Goal: Information Seeking & Learning: Check status

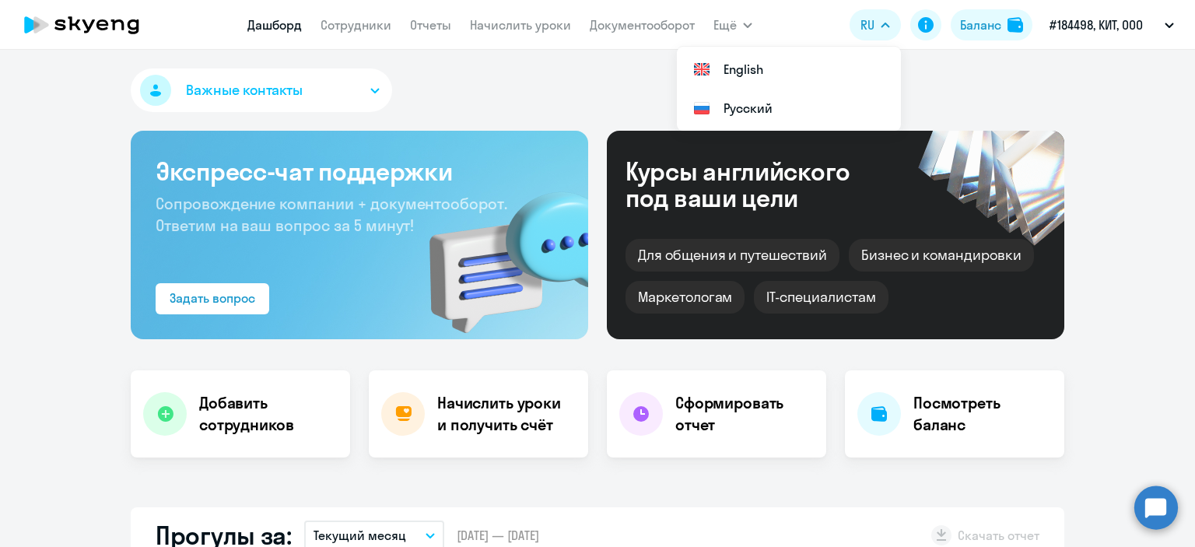
select select "30"
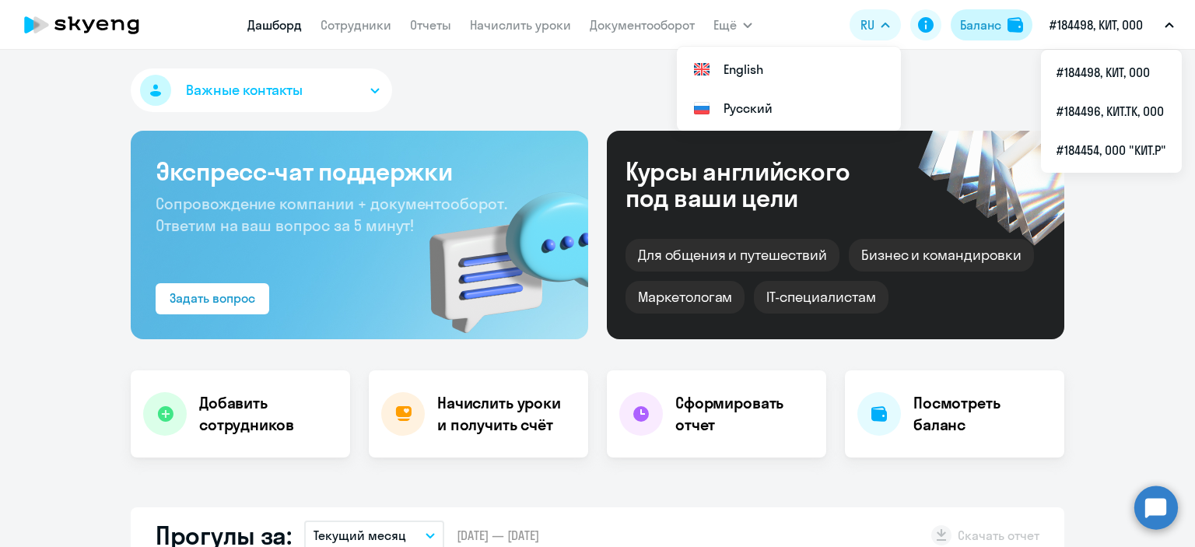
click at [970, 22] on div "Баланс" at bounding box center [980, 25] width 41 height 19
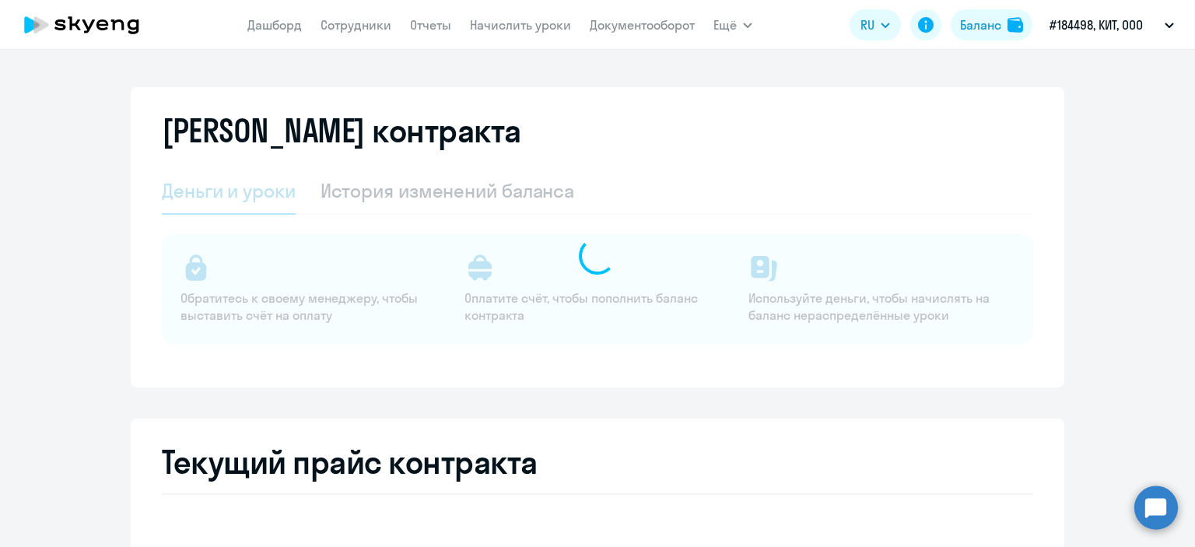
select select "english_adult_not_native_speaker"
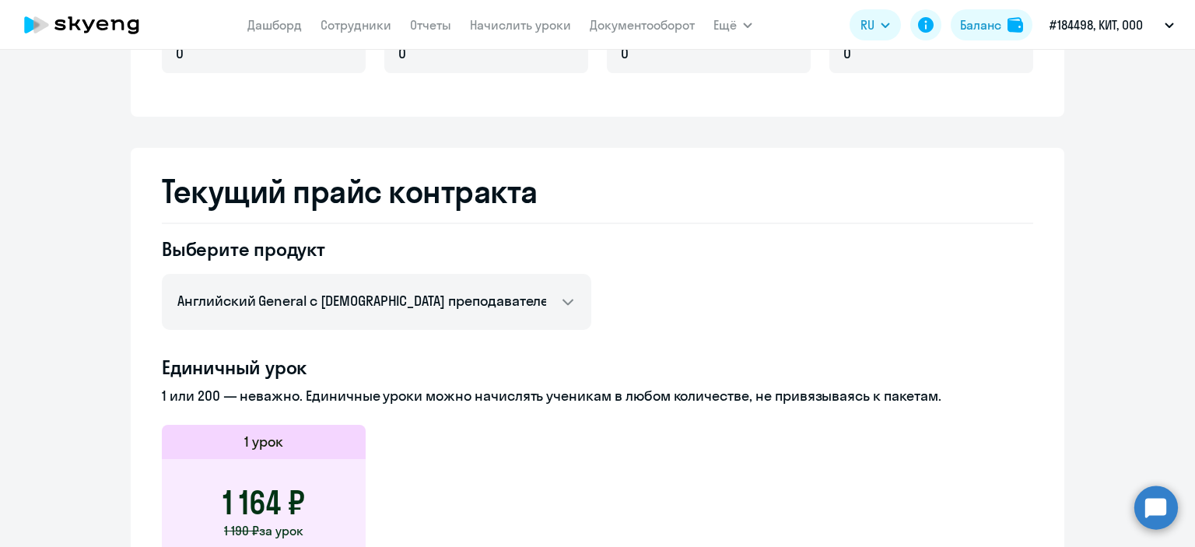
scroll to position [778, 0]
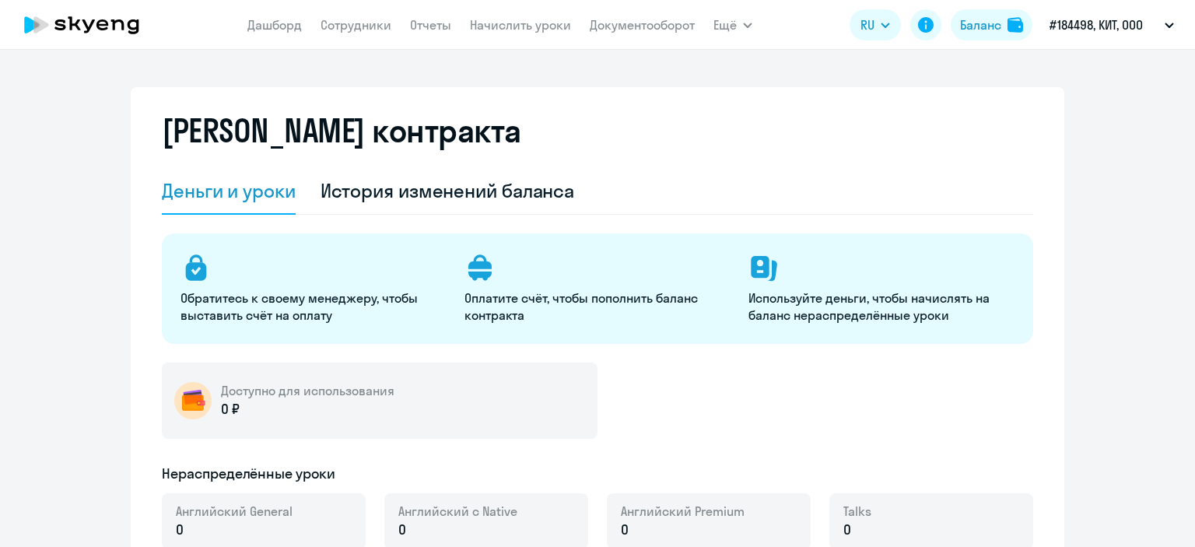
select select "english_adult_not_native_speaker"
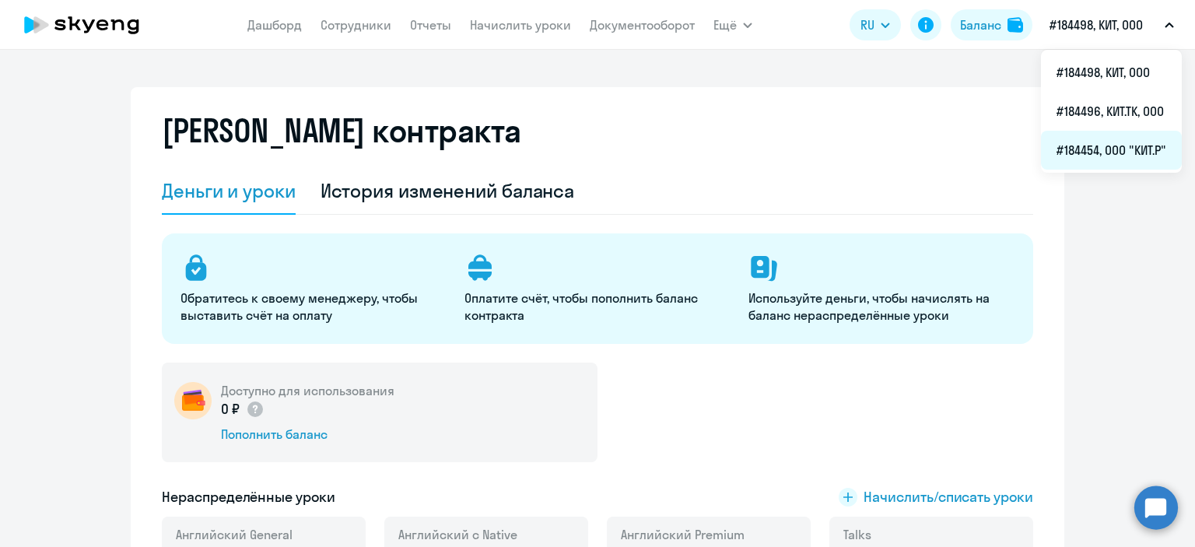
click at [1122, 149] on li "#184454, ООО "КИТ.Р"" at bounding box center [1111, 150] width 141 height 39
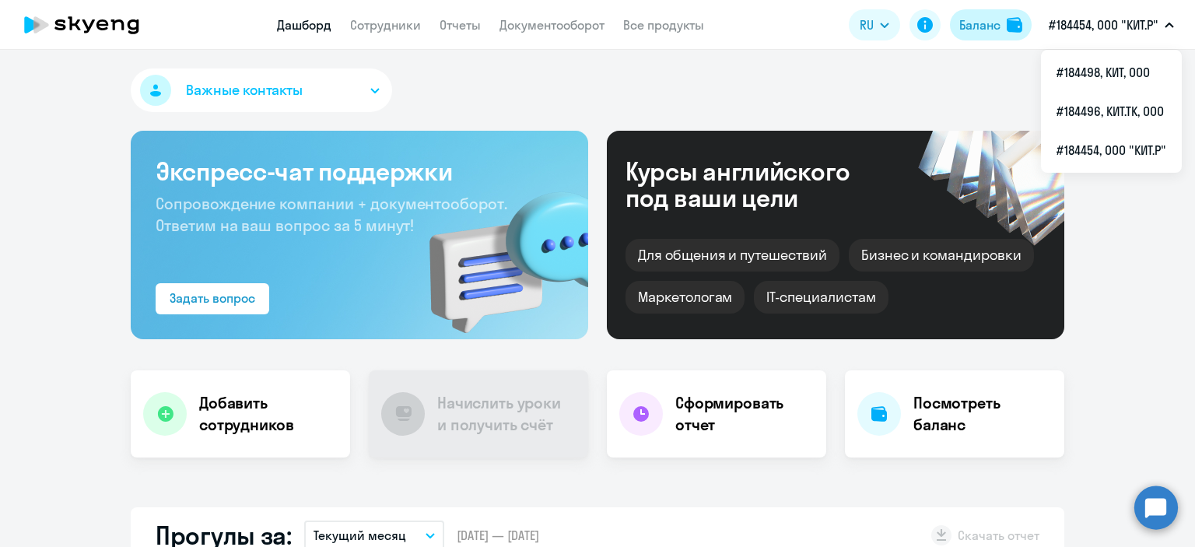
click at [972, 22] on div "Баланс" at bounding box center [980, 25] width 41 height 19
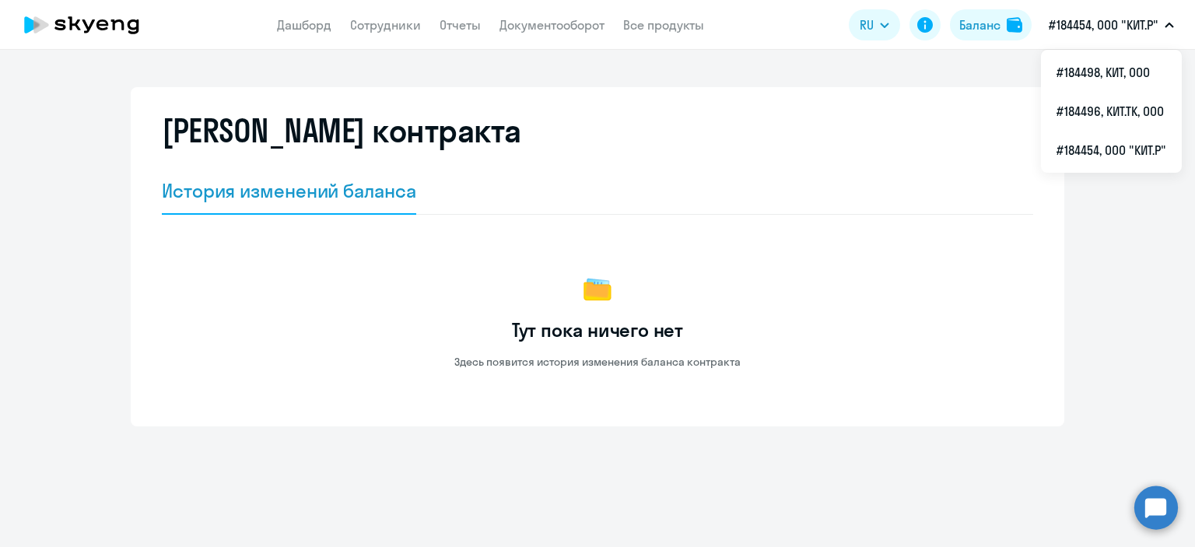
click at [1164, 27] on button "#184454, ООО "КИТ.Р"" at bounding box center [1111, 24] width 141 height 37
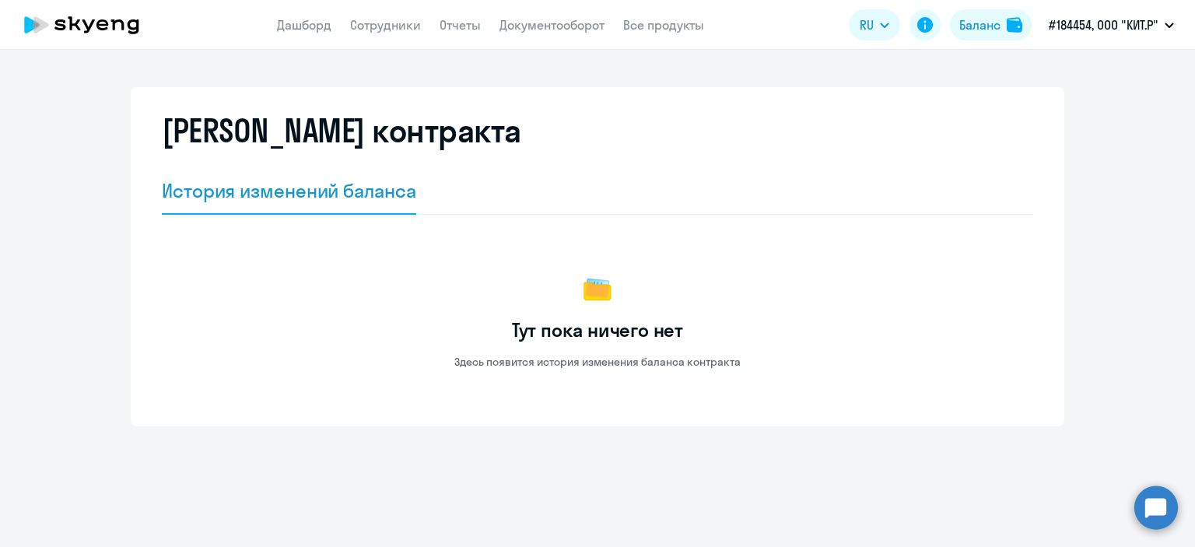
click at [1118, 17] on p "#184454, ООО "КИТ.Р"" at bounding box center [1104, 25] width 110 height 19
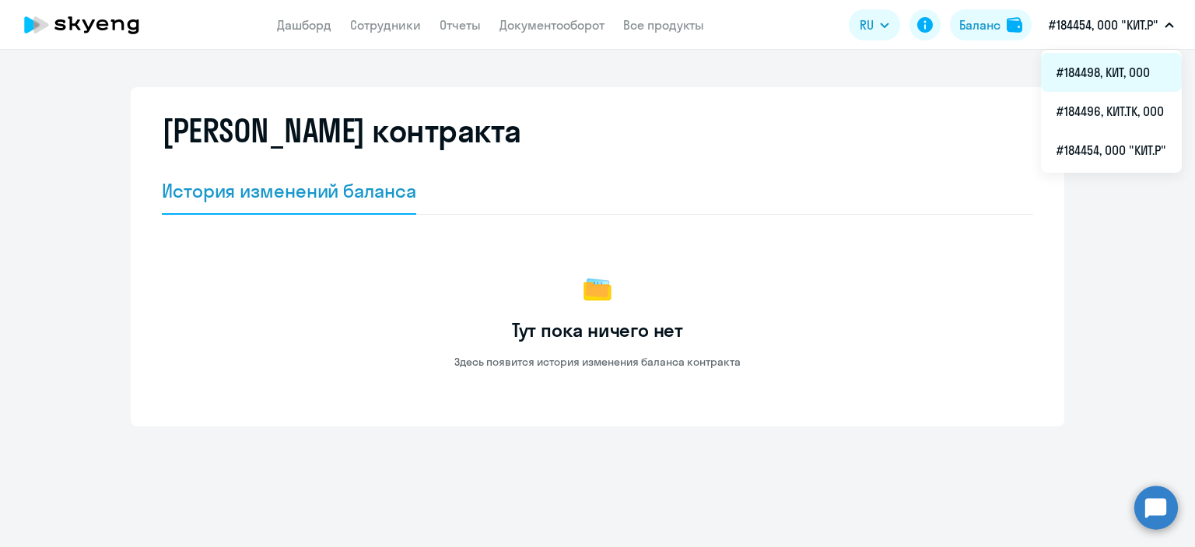
click at [1118, 72] on li "#184498, КИТ, ООО" at bounding box center [1111, 72] width 141 height 39
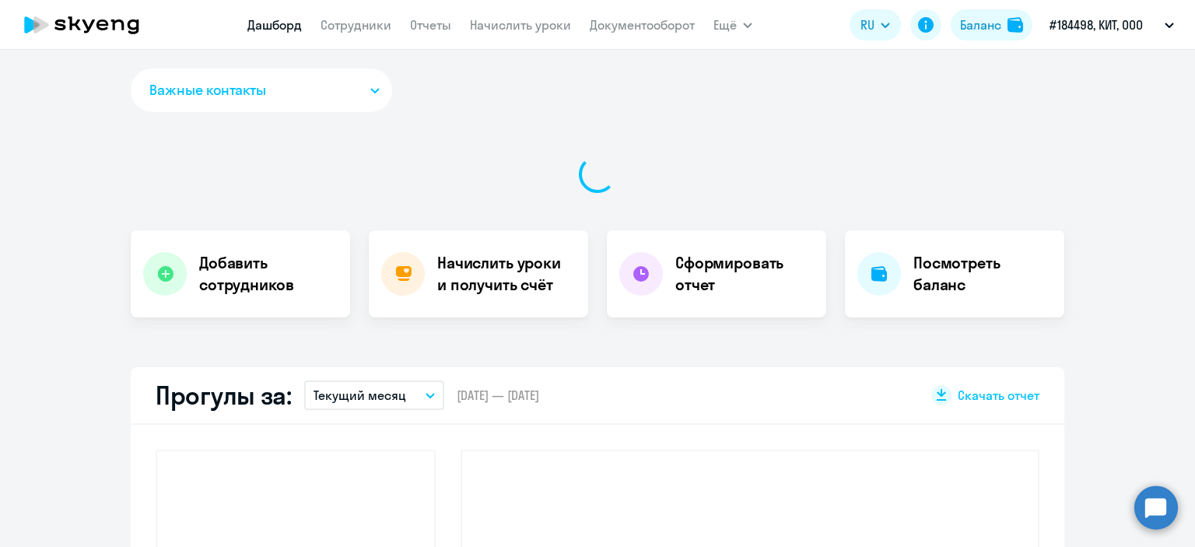
select select "30"
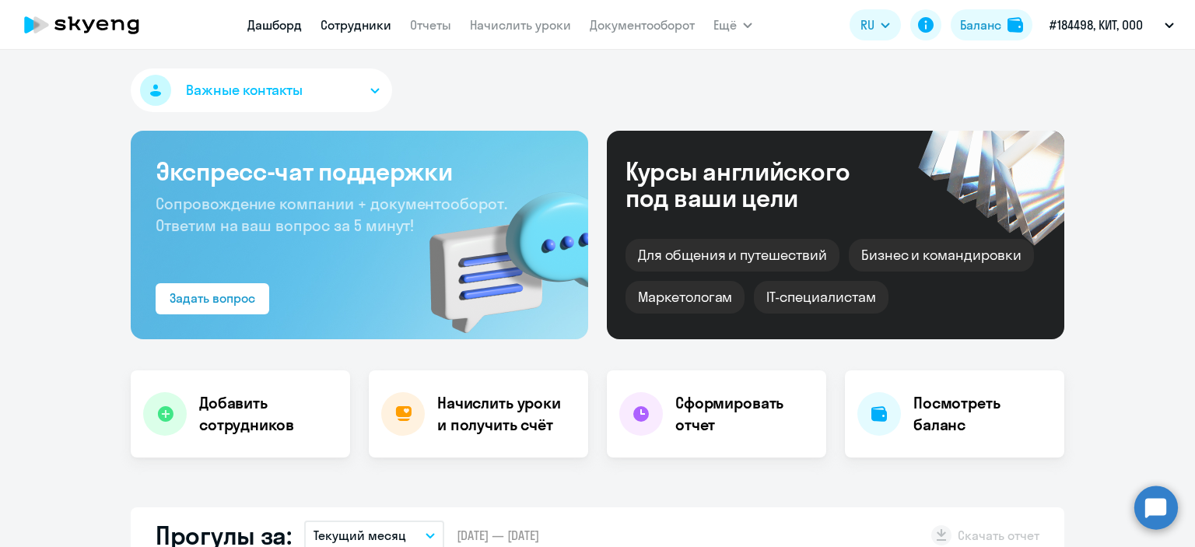
click at [348, 24] on link "Сотрудники" at bounding box center [356, 25] width 71 height 16
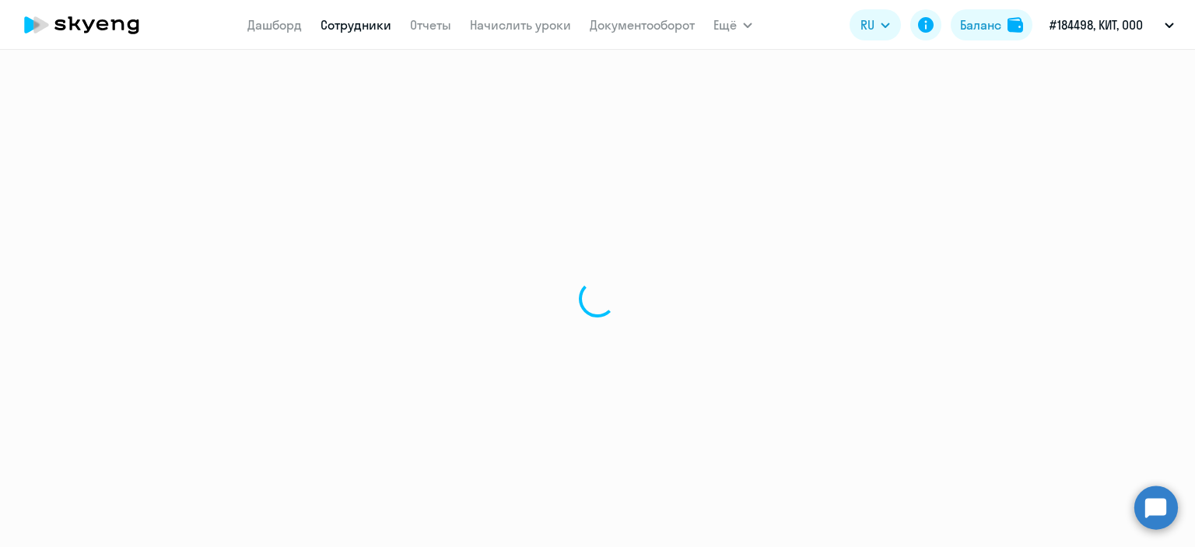
select select "30"
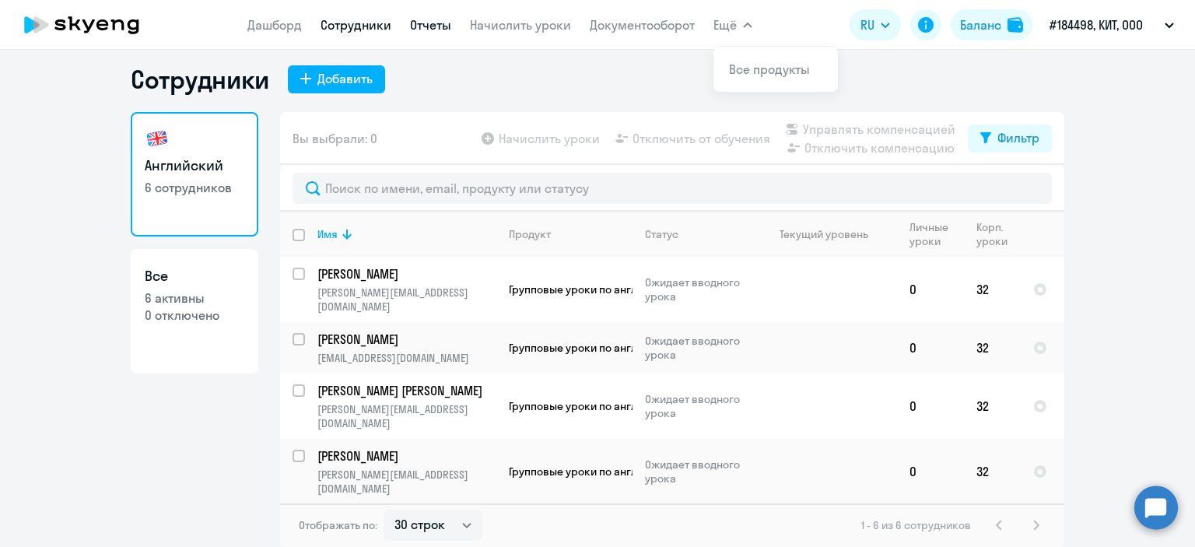
click at [423, 21] on link "Отчеты" at bounding box center [430, 25] width 41 height 16
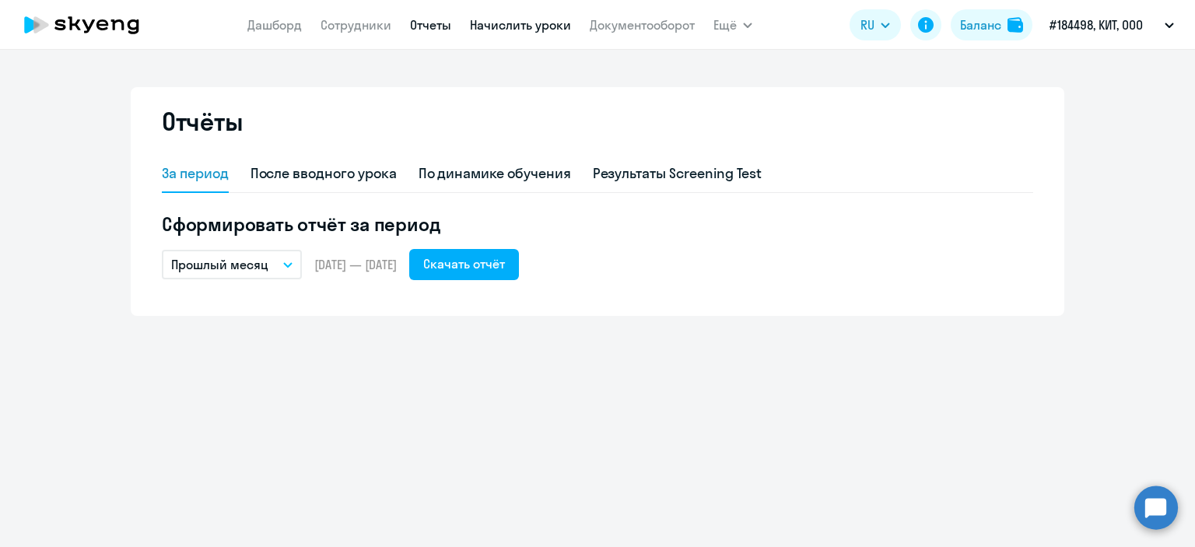
click at [545, 25] on link "Начислить уроки" at bounding box center [520, 25] width 101 height 16
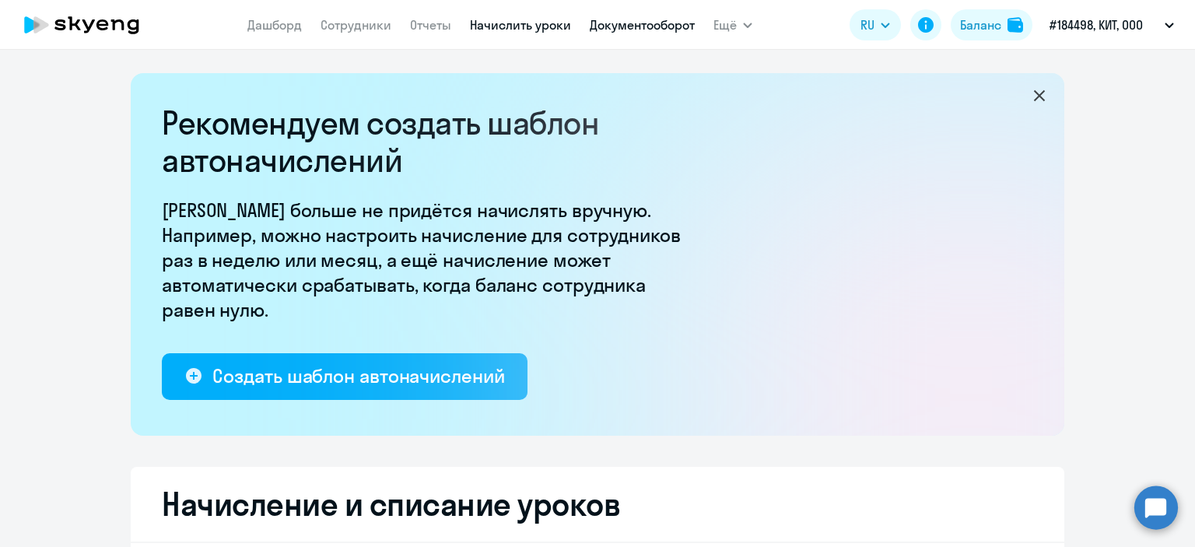
select select "10"
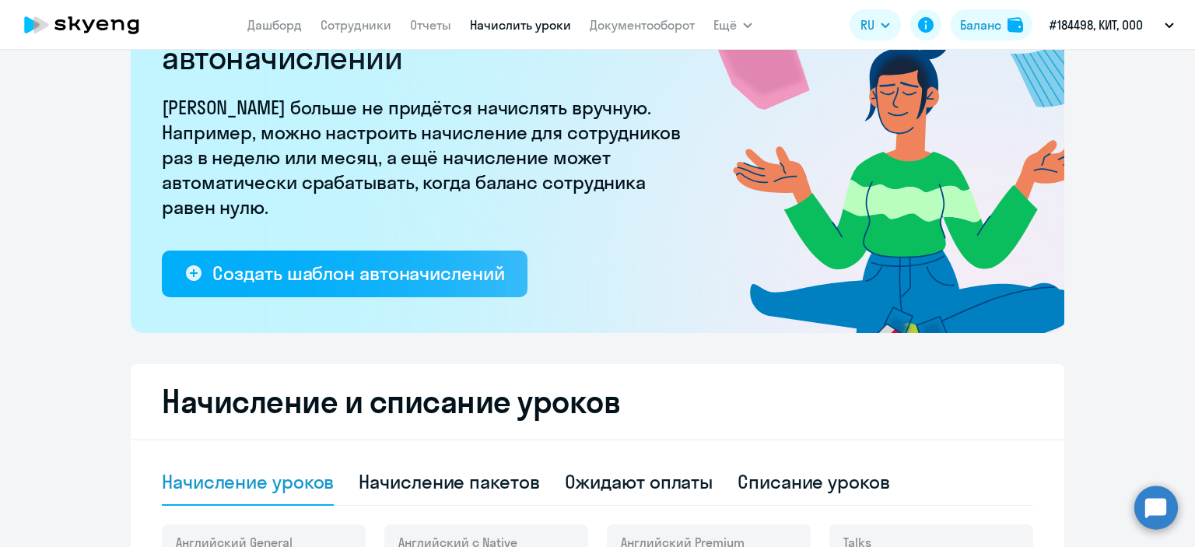
click at [633, 12] on nav "Дашборд Сотрудники Отчеты Начислить уроки Документооборот" at bounding box center [470, 24] width 447 height 31
click at [643, 24] on link "Документооборот" at bounding box center [642, 25] width 105 height 16
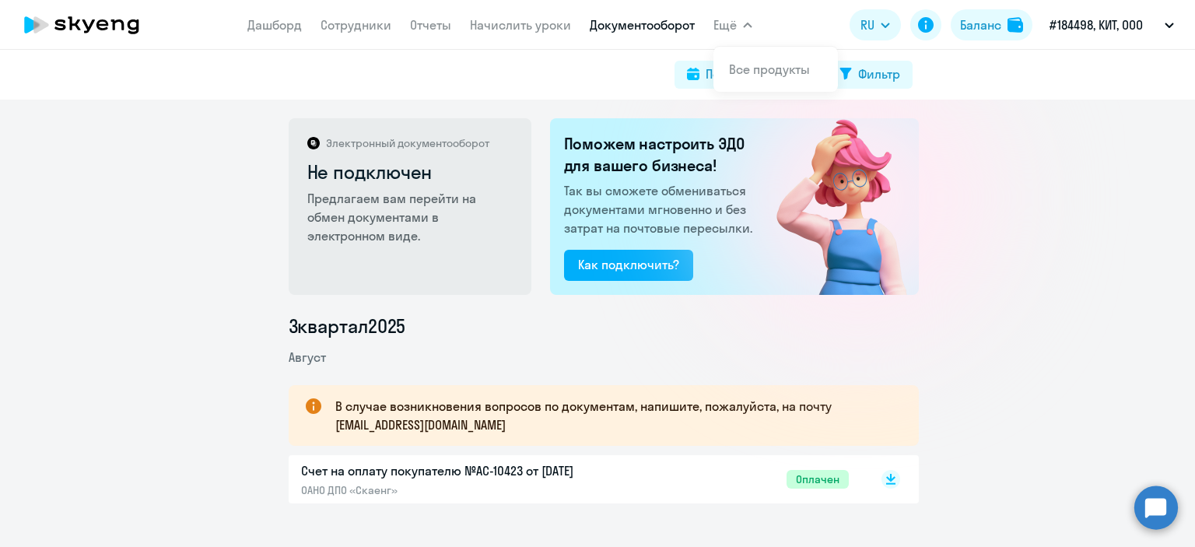
click at [721, 30] on span "Ещё" at bounding box center [725, 25] width 23 height 19
click at [991, 25] on div "Баланс" at bounding box center [980, 25] width 41 height 19
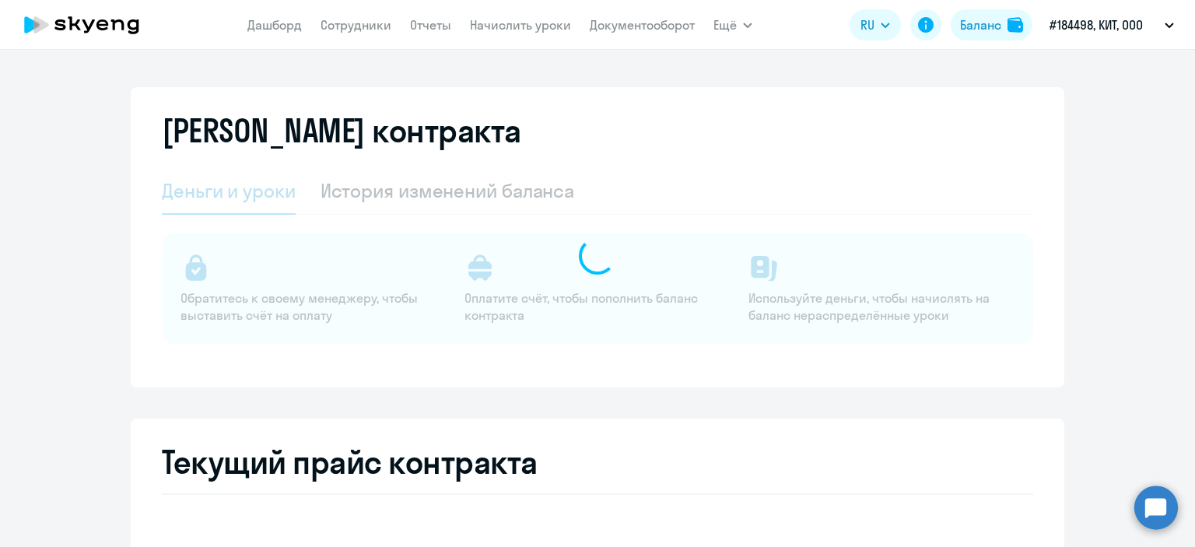
select select "english_adult_not_native_speaker"
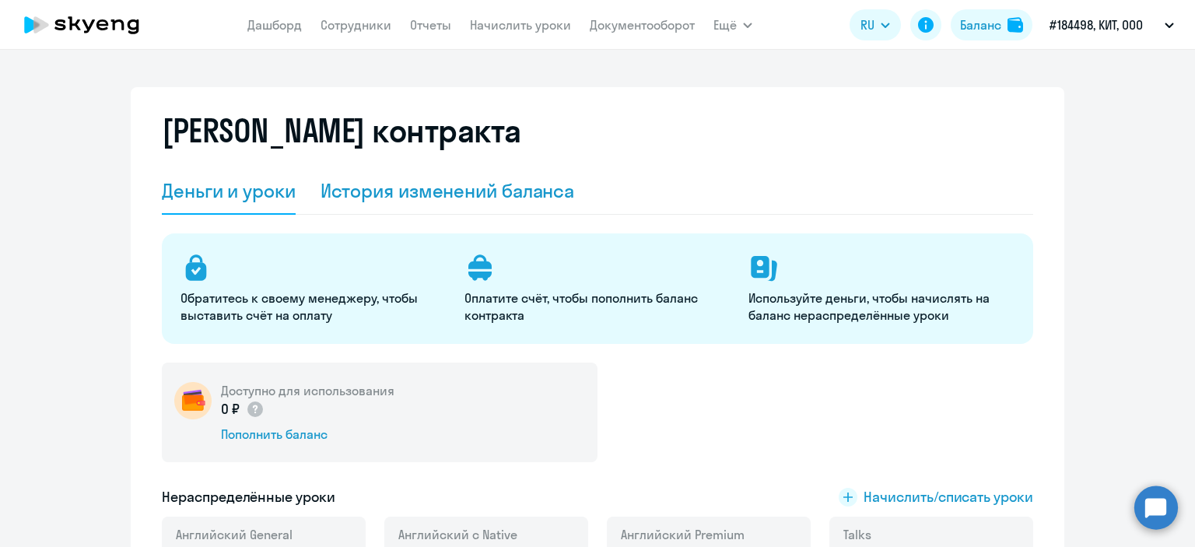
click at [421, 186] on div "История изменений баланса" at bounding box center [448, 190] width 254 height 25
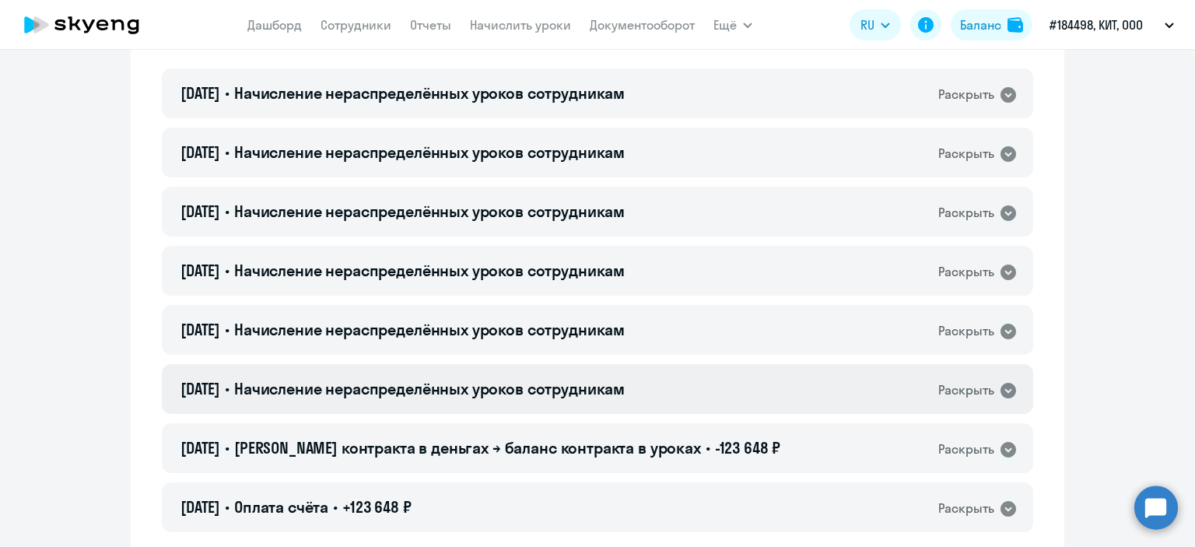
scroll to position [156, 0]
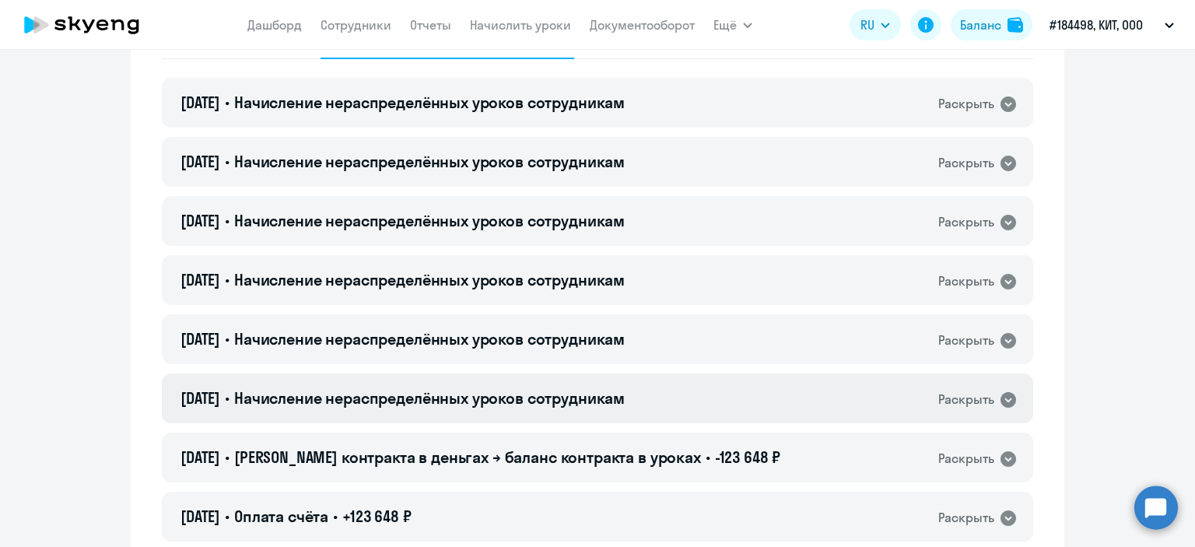
click at [535, 389] on span "Начисление нераспределённых уроков сотрудникам" at bounding box center [429, 397] width 391 height 19
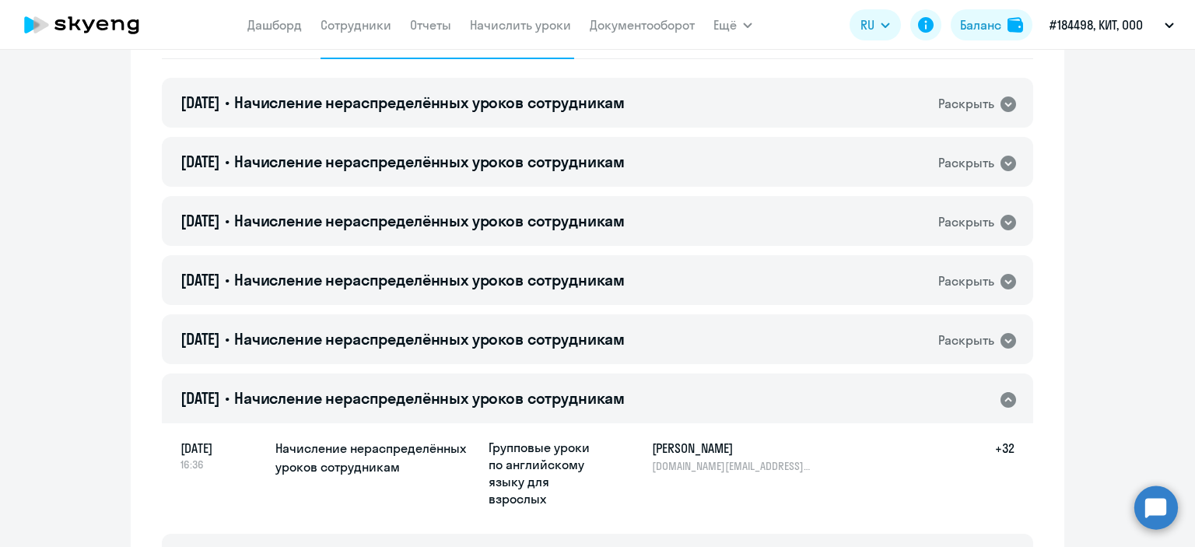
scroll to position [311, 0]
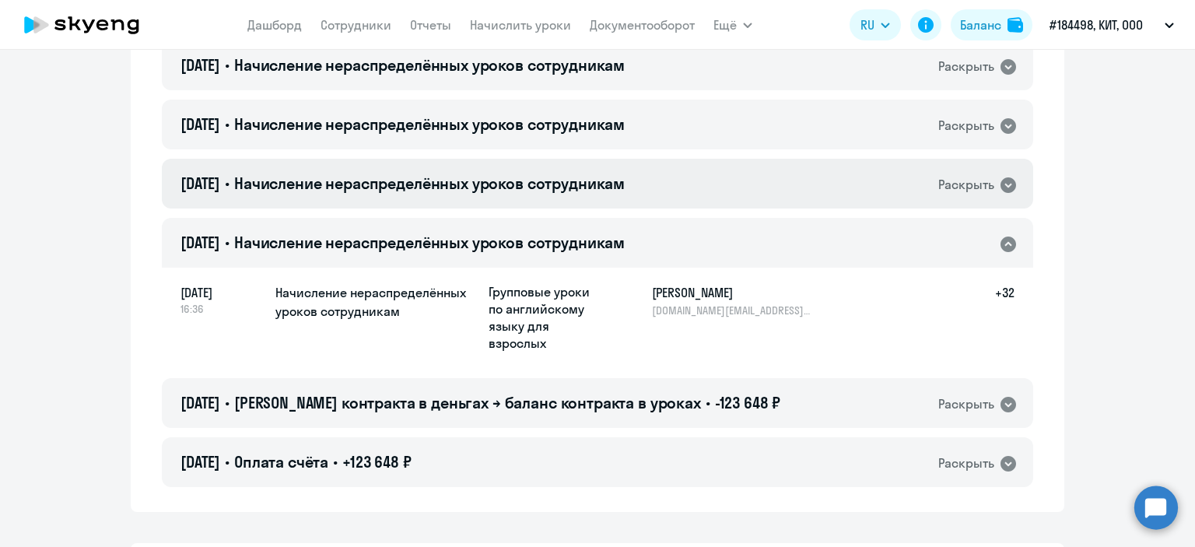
click at [504, 175] on span "Начисление нераспределённых уроков сотрудникам" at bounding box center [429, 183] width 391 height 19
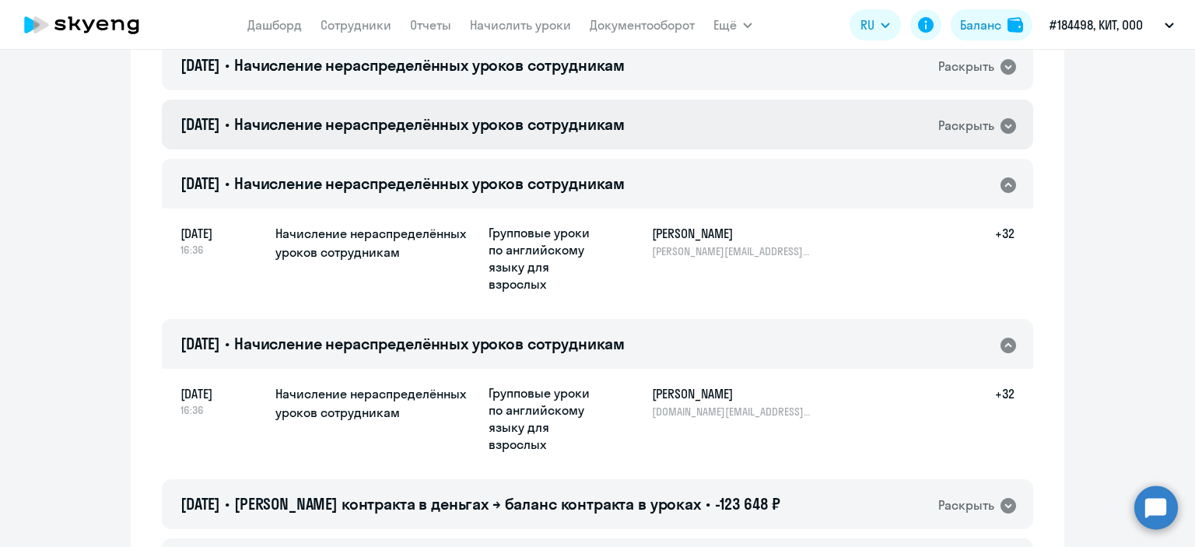
click at [511, 121] on span "Начисление нераспределённых уроков сотрудникам" at bounding box center [429, 123] width 391 height 19
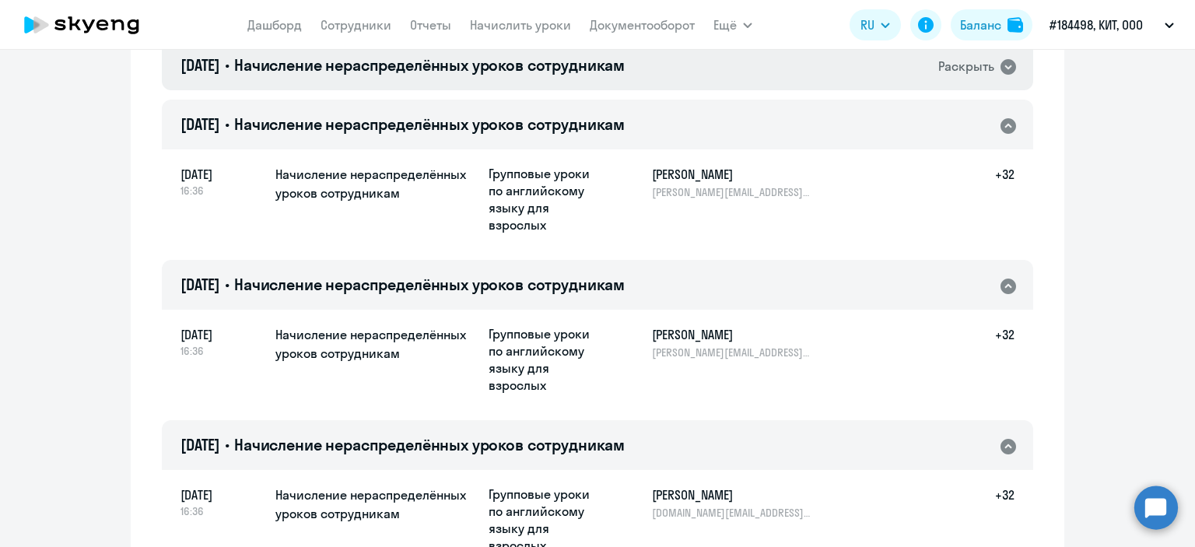
scroll to position [233, 0]
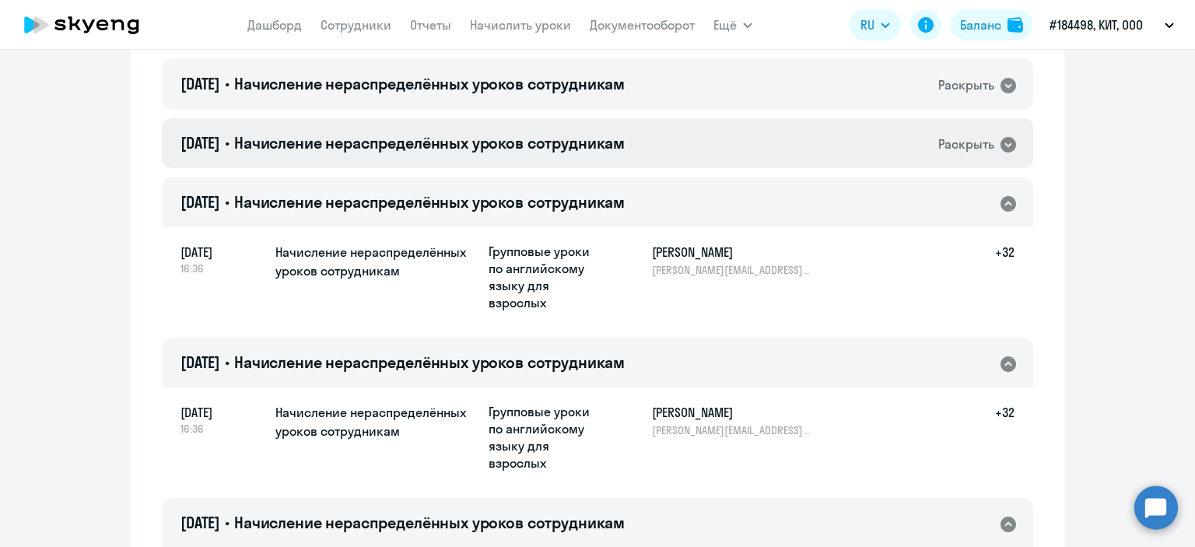
click at [555, 142] on span "Начисление нераспределённых уроков сотрудникам" at bounding box center [429, 142] width 391 height 19
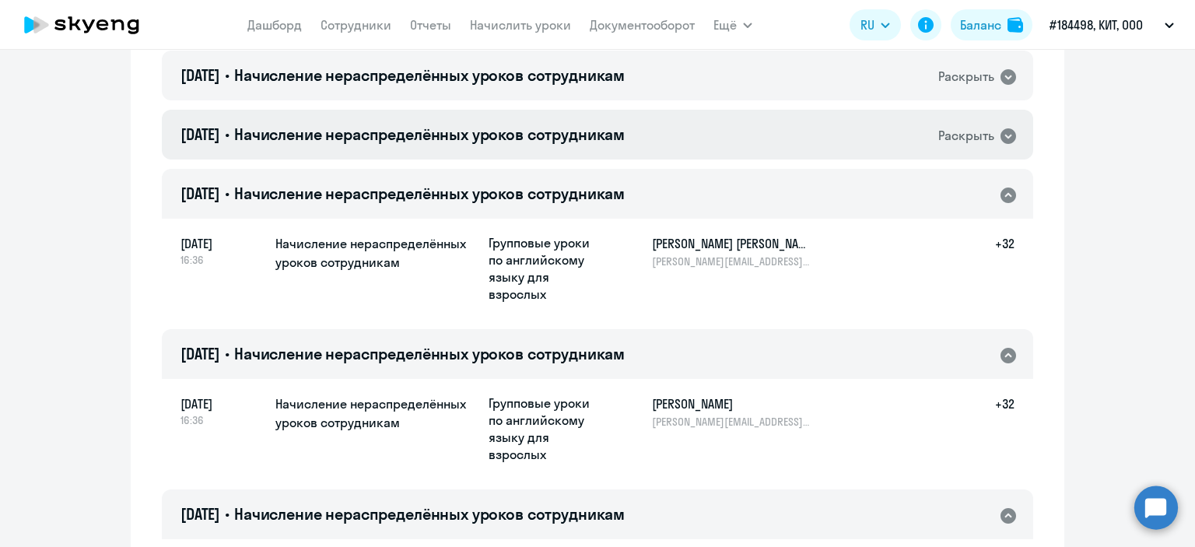
scroll to position [156, 0]
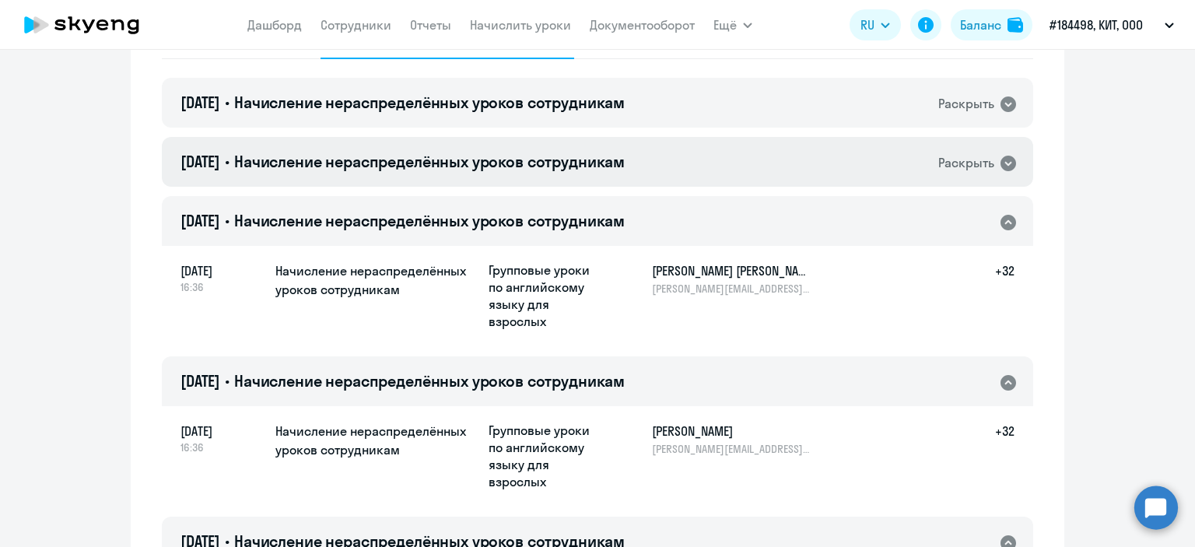
click at [570, 161] on span "Начисление нераспределённых уроков сотрудникам" at bounding box center [429, 161] width 391 height 19
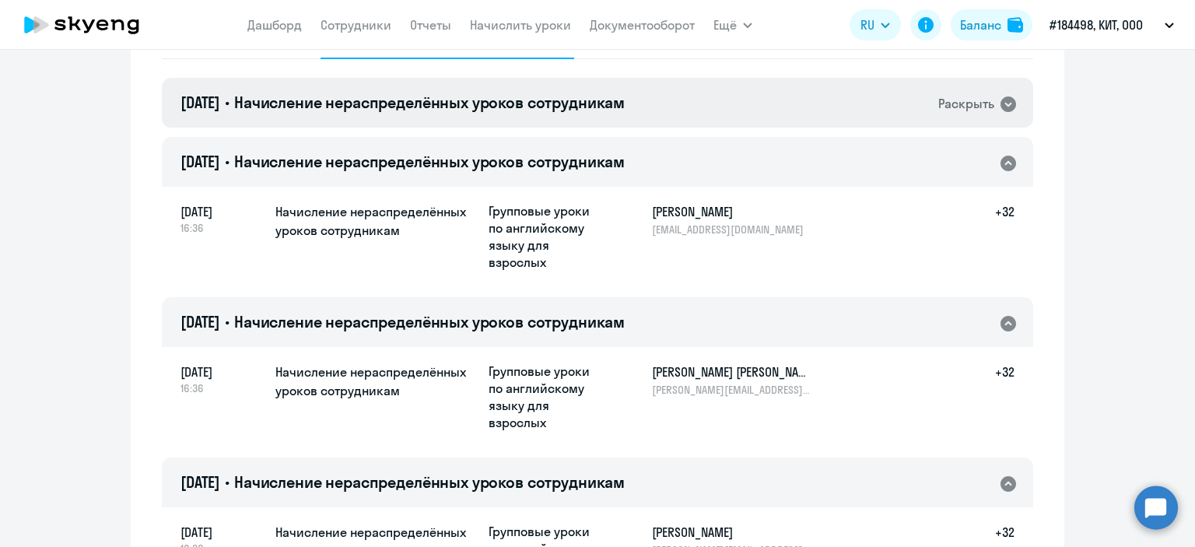
click at [578, 105] on span "Начисление нераспределённых уроков сотрудникам" at bounding box center [429, 102] width 391 height 19
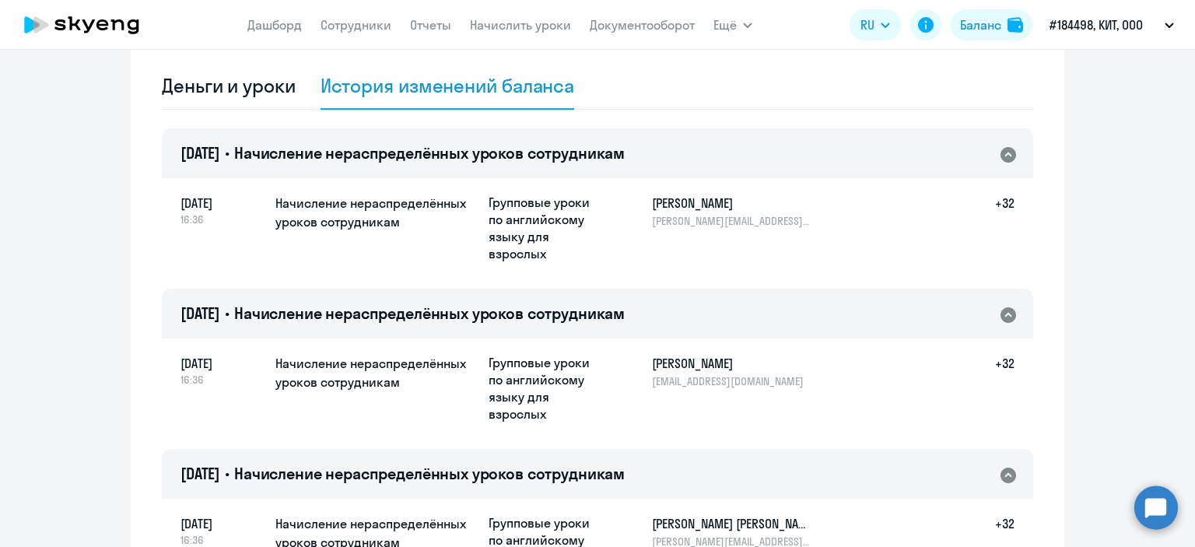
scroll to position [0, 0]
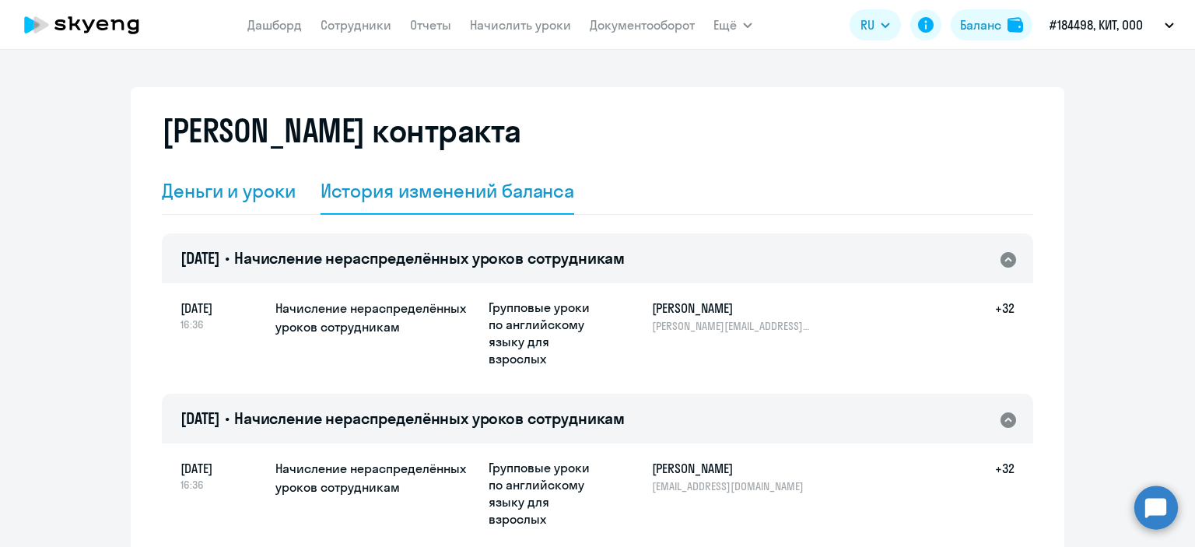
click at [234, 186] on div "Деньги и уроки" at bounding box center [229, 190] width 134 height 25
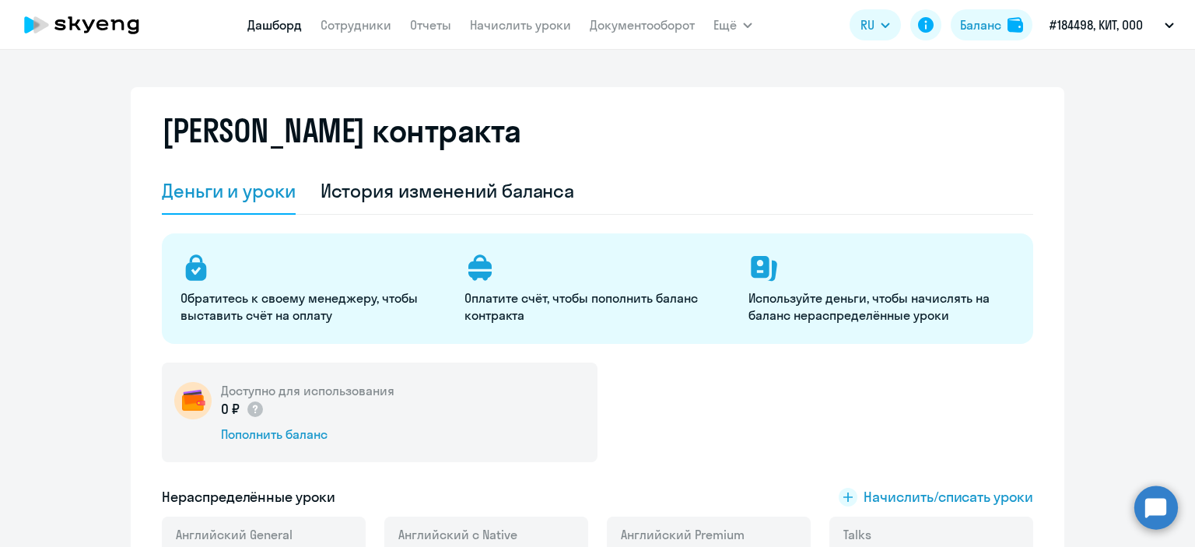
click at [296, 19] on link "Дашборд" at bounding box center [274, 25] width 54 height 16
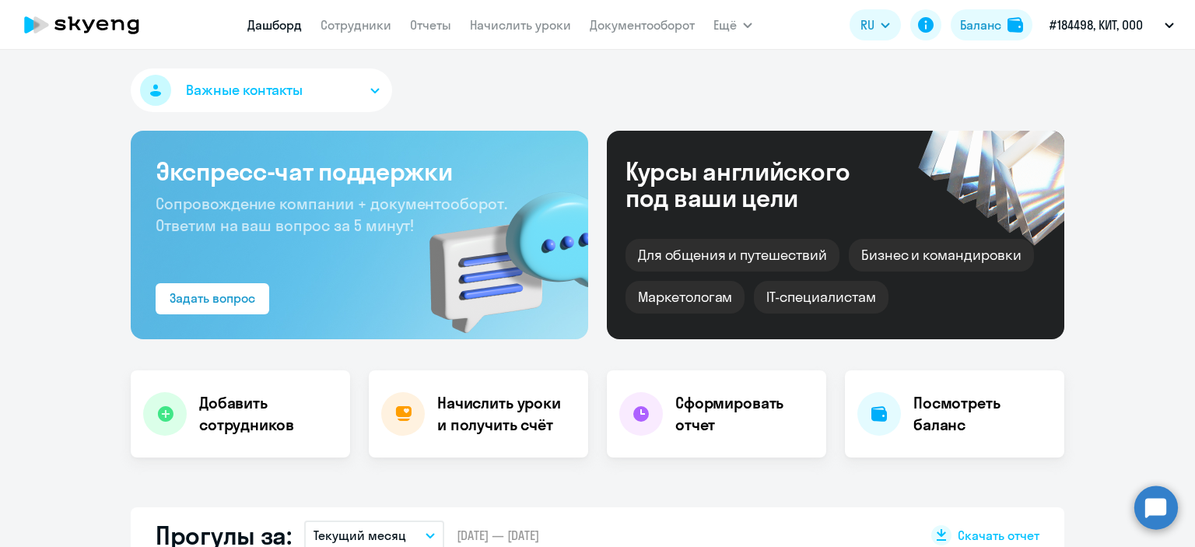
select select "30"
click at [714, 21] on span "Ещё" at bounding box center [725, 25] width 23 height 19
